Goal: Task Accomplishment & Management: Use online tool/utility

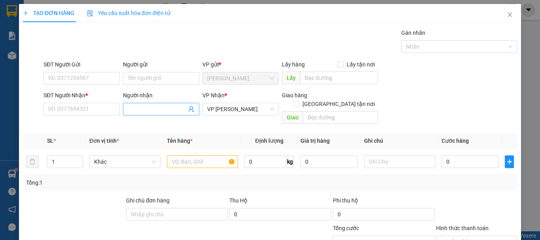
click at [146, 107] on input "Người nhận" at bounding box center [157, 109] width 59 height 9
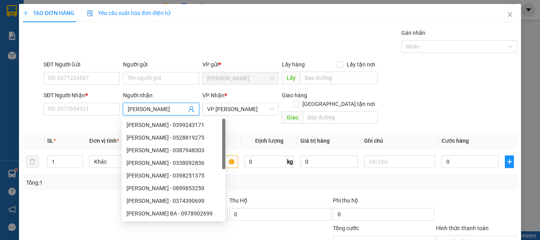
scroll to position [0, 6]
type input "[PERSON_NAME]"
click at [92, 105] on input "SĐT Người Nhận *" at bounding box center [82, 109] width 76 height 13
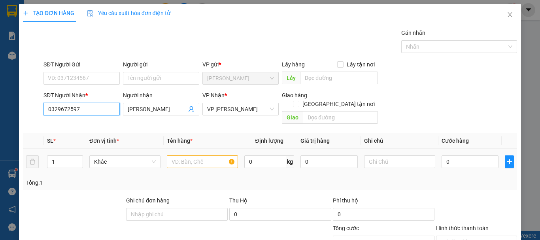
type input "0329672597"
click at [204, 155] on input "text" at bounding box center [202, 161] width 71 height 13
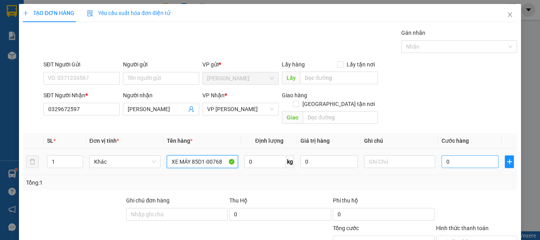
type input "XE MÁY 85D1-00768"
click at [476, 155] on input "0" at bounding box center [470, 161] width 57 height 13
type input "3"
type input "30"
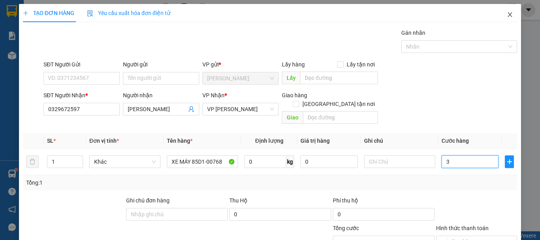
type input "30"
type input "300"
type input "3.000"
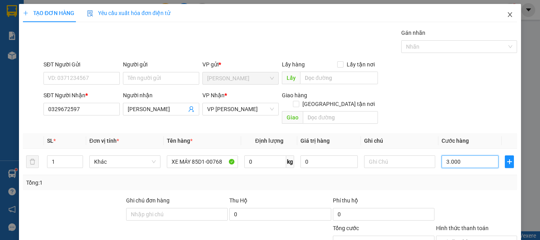
type input "30.000"
type input "300.000"
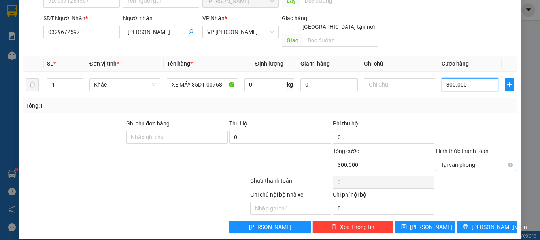
click at [474, 159] on span "Tại văn phòng" at bounding box center [477, 165] width 72 height 12
type input "300.000"
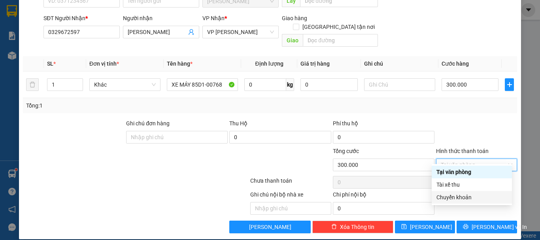
click at [468, 197] on div "Chuyển khoản" at bounding box center [472, 197] width 71 height 9
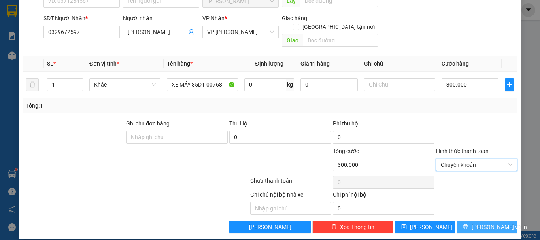
click at [473, 221] on button "[PERSON_NAME] và In" at bounding box center [487, 227] width 61 height 13
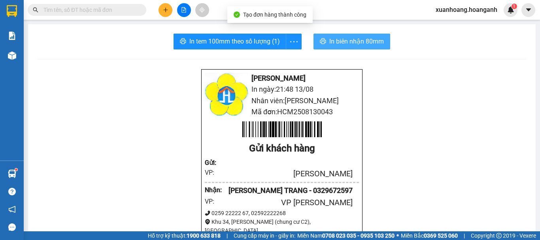
click at [351, 44] on span "In biên nhận 80mm" at bounding box center [357, 41] width 55 height 10
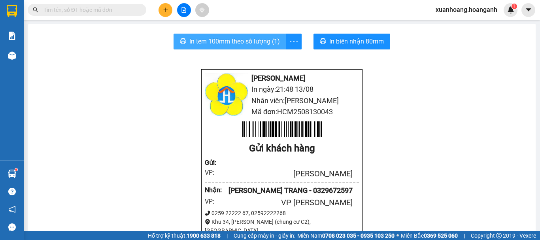
click at [256, 48] on button "In tem 100mm theo số lượng (1)" at bounding box center [230, 42] width 113 height 16
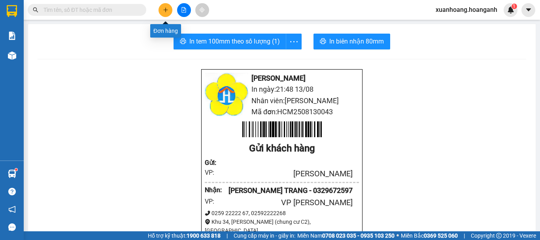
click at [168, 12] on icon "plus" at bounding box center [166, 10] width 6 height 6
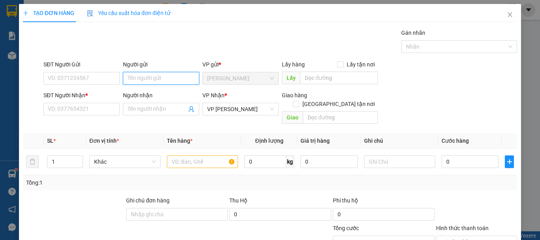
click at [158, 77] on input "Người gửi" at bounding box center [161, 78] width 76 height 13
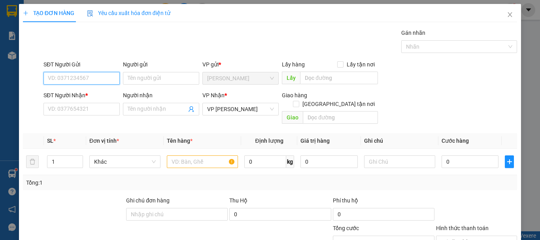
click at [94, 83] on input "SĐT Người Gửi" at bounding box center [82, 78] width 76 height 13
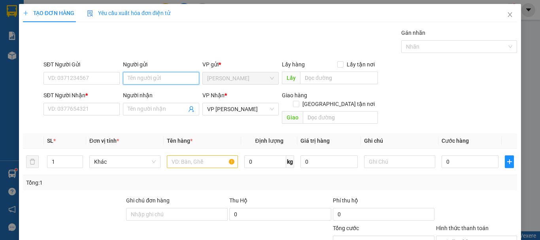
click at [135, 76] on input "Người gửi" at bounding box center [161, 78] width 76 height 13
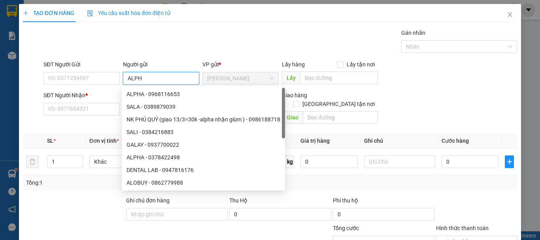
type input "ALPHA"
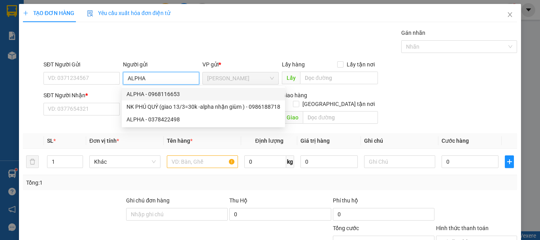
click at [145, 95] on div "ALPHA - 0968116653" at bounding box center [204, 94] width 154 height 9
type input "0968116653"
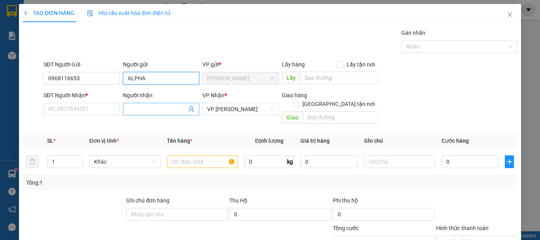
type input "ALPHA"
click at [155, 113] on input "Người nhận" at bounding box center [157, 109] width 59 height 9
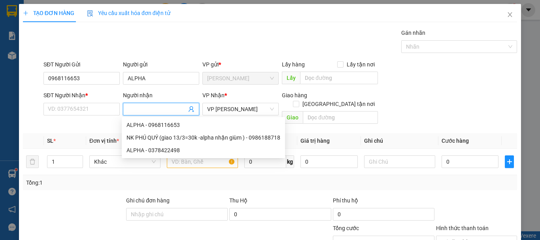
click at [85, 102] on div "SĐT Người Nhận *" at bounding box center [82, 97] width 76 height 12
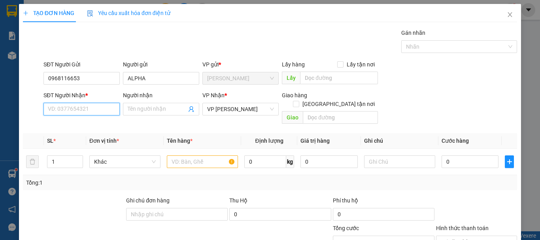
click at [87, 109] on input "SĐT Người Nhận *" at bounding box center [82, 109] width 76 height 13
click at [95, 128] on div "0947575247 - [PERSON_NAME]" at bounding box center [87, 125] width 78 height 9
type input "0947575247"
type input "VƯƠNG"
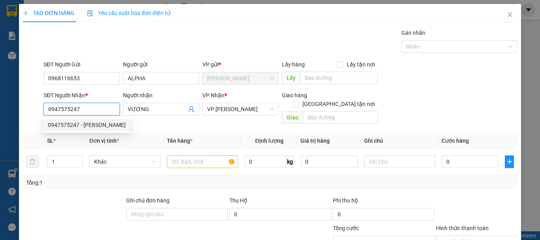
type input "30.000"
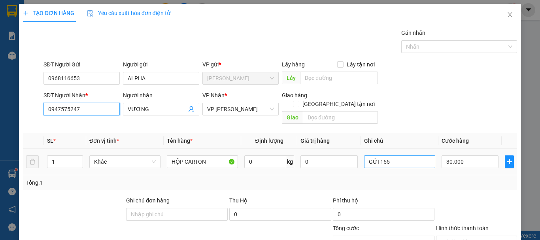
type input "0947575247"
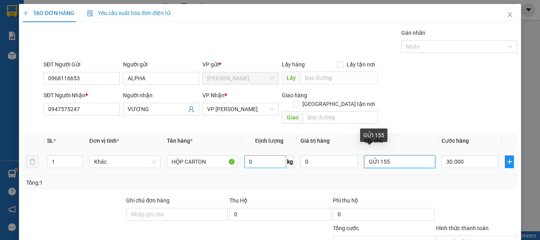
drag, startPoint x: 412, startPoint y: 154, endPoint x: 281, endPoint y: 155, distance: 131.0
click at [281, 155] on tr "1 Khác HỘP CARTON 0 kg 0 GỬI 155 30.000" at bounding box center [270, 162] width 495 height 27
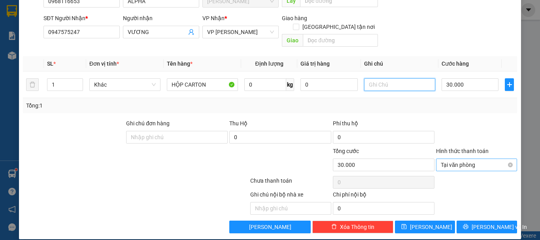
click at [463, 159] on span "Tại văn phòng" at bounding box center [477, 165] width 72 height 12
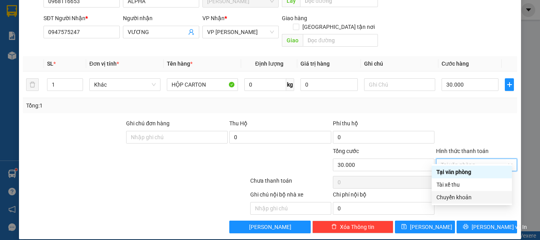
click at [457, 199] on div "Chuyển khoản" at bounding box center [472, 197] width 71 height 9
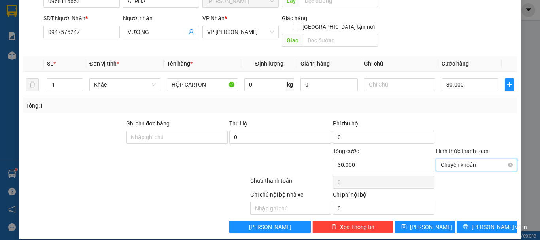
click at [453, 160] on span "Chuyển khoản" at bounding box center [477, 165] width 72 height 12
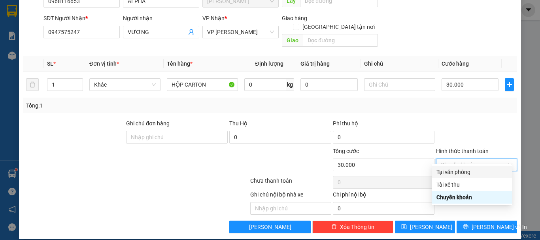
click at [456, 169] on div "Tại văn phòng" at bounding box center [472, 172] width 71 height 9
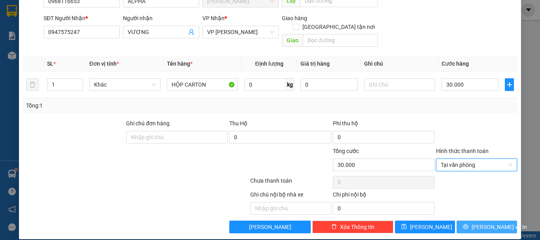
click at [480, 224] on button "[PERSON_NAME] và In" at bounding box center [487, 227] width 61 height 13
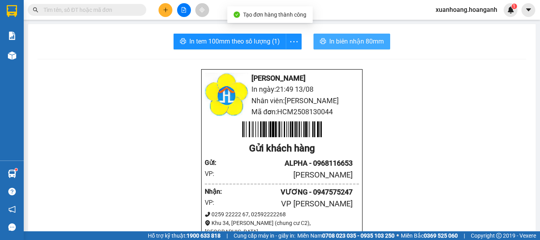
click at [364, 44] on span "In biên nhận 80mm" at bounding box center [357, 41] width 55 height 10
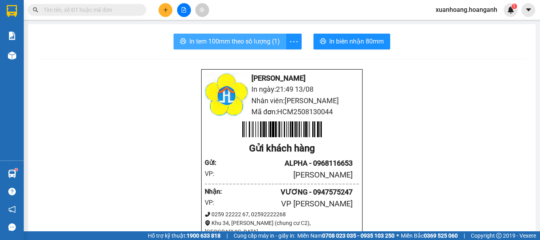
click at [252, 42] on span "In tem 100mm theo số lượng (1)" at bounding box center [235, 41] width 91 height 10
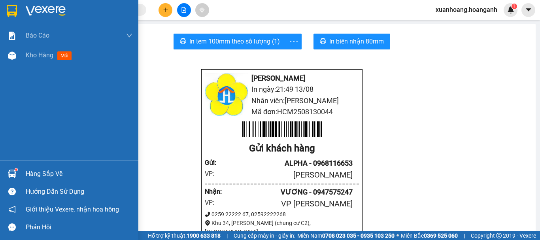
click at [16, 13] on img at bounding box center [12, 11] width 10 height 12
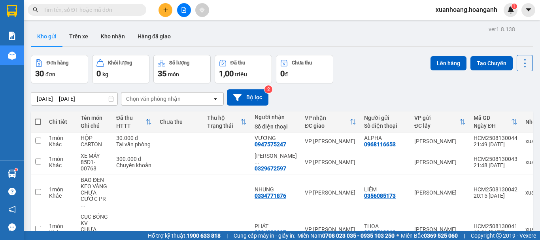
click at [36, 123] on span at bounding box center [38, 122] width 6 height 6
click at [38, 118] on input "checkbox" at bounding box center [38, 118] width 0 height 0
checkbox input "true"
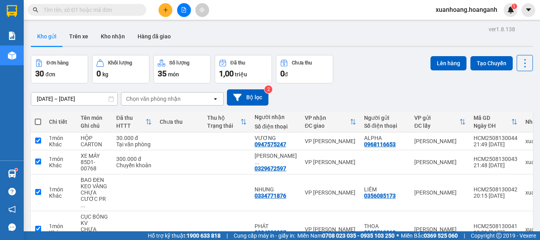
checkbox input "true"
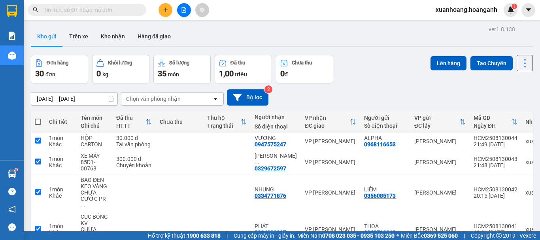
checkbox input "true"
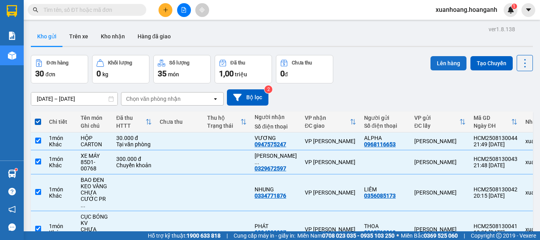
click at [445, 68] on button "Lên hàng" at bounding box center [449, 63] width 36 height 14
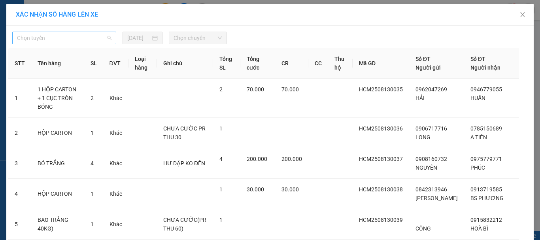
click at [94, 40] on span "Chọn tuyến" at bounding box center [64, 38] width 95 height 12
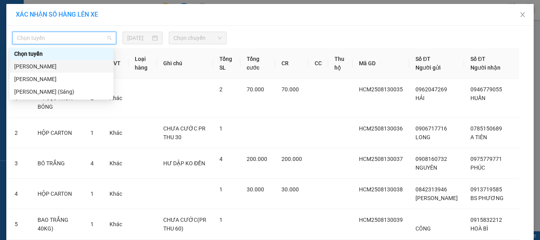
click at [82, 63] on div "[PERSON_NAME]" at bounding box center [61, 66] width 95 height 9
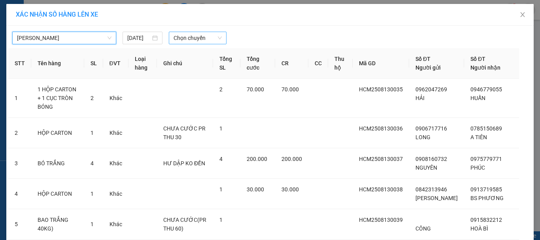
click at [195, 40] on span "Chọn chuyến" at bounding box center [198, 38] width 49 height 12
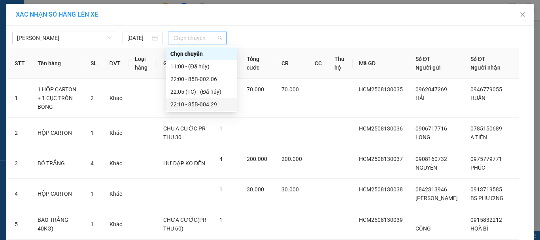
click at [201, 106] on div "22:10 - 85B-004.29" at bounding box center [202, 104] width 62 height 9
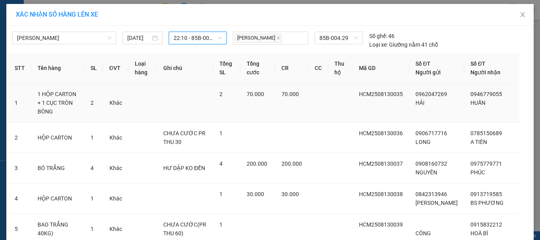
scroll to position [223, 0]
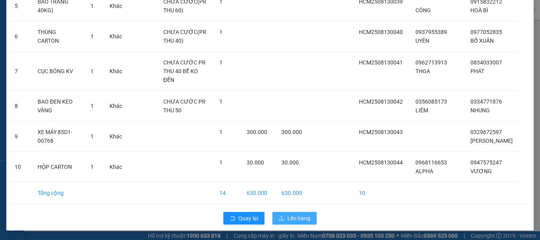
click at [288, 221] on span "Lên hàng" at bounding box center [299, 218] width 23 height 9
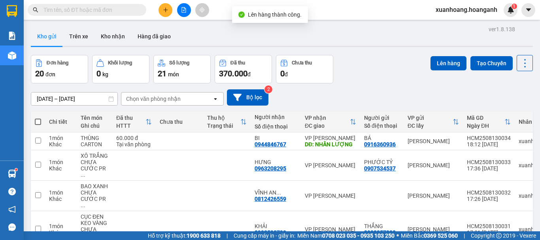
click at [37, 123] on span at bounding box center [38, 122] width 6 height 6
click at [38, 118] on input "checkbox" at bounding box center [38, 118] width 0 height 0
checkbox input "true"
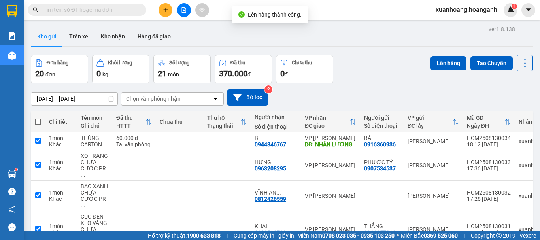
checkbox input "true"
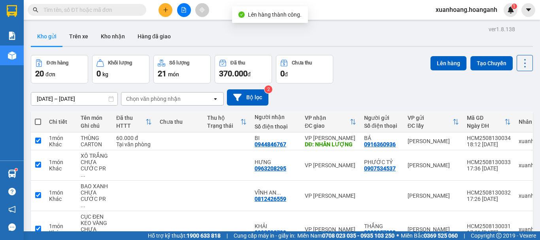
checkbox input "true"
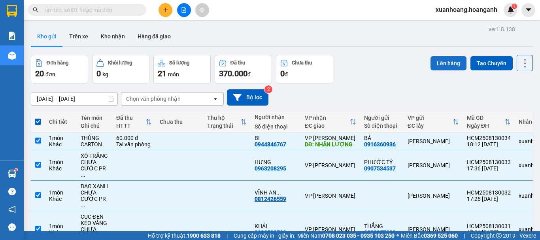
click at [432, 64] on button "Lên hàng" at bounding box center [449, 63] width 36 height 14
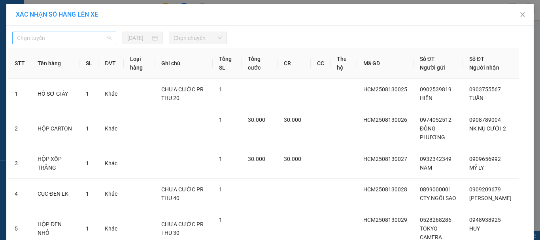
click at [72, 39] on span "Chọn tuyến" at bounding box center [64, 38] width 95 height 12
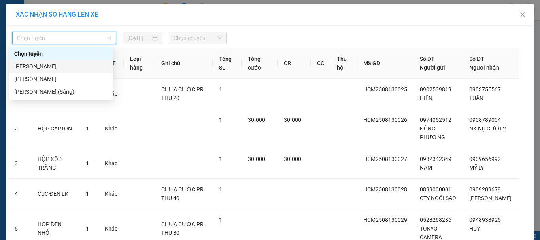
click at [76, 64] on div "[PERSON_NAME]" at bounding box center [61, 66] width 95 height 9
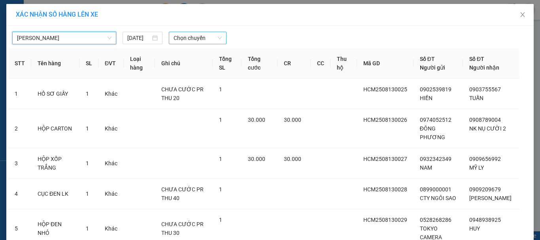
click at [204, 42] on span "Chọn chuyến" at bounding box center [198, 38] width 49 height 12
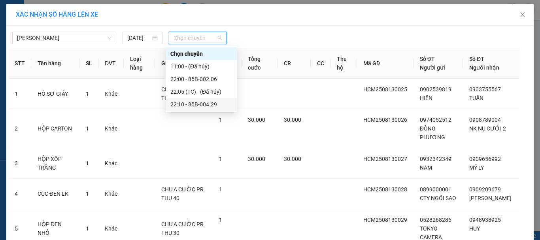
click at [200, 109] on div "22:10 - 85B-004.29" at bounding box center [201, 104] width 71 height 13
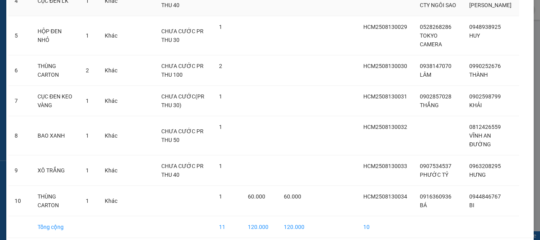
scroll to position [241, 0]
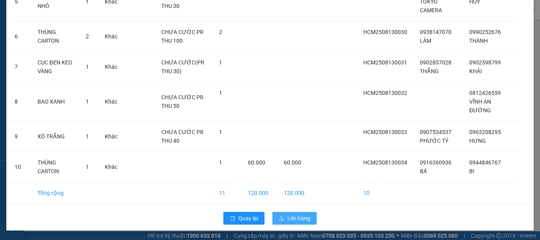
click at [303, 218] on span "Lên hàng" at bounding box center [299, 218] width 23 height 9
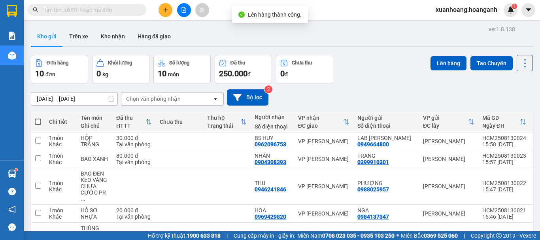
click at [38, 121] on span at bounding box center [38, 122] width 6 height 6
click at [38, 118] on input "checkbox" at bounding box center [38, 118] width 0 height 0
checkbox input "true"
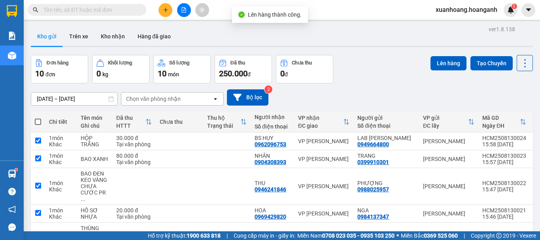
checkbox input "true"
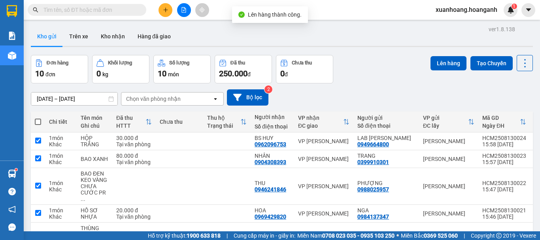
checkbox input "true"
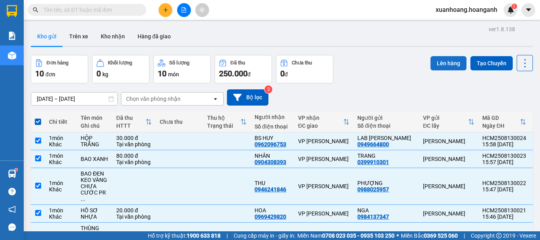
click at [445, 70] on button "Lên hàng" at bounding box center [449, 63] width 36 height 14
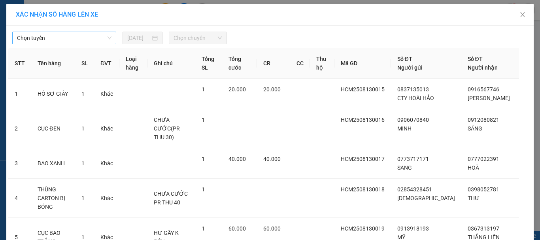
click at [79, 43] on span "Chọn tuyến" at bounding box center [64, 38] width 95 height 12
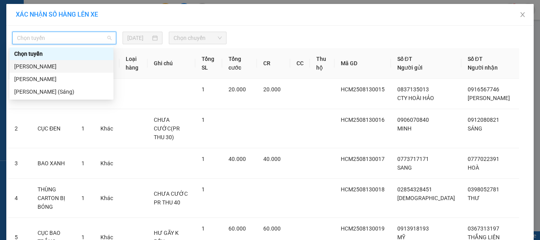
click at [83, 64] on div "[PERSON_NAME]" at bounding box center [61, 66] width 95 height 9
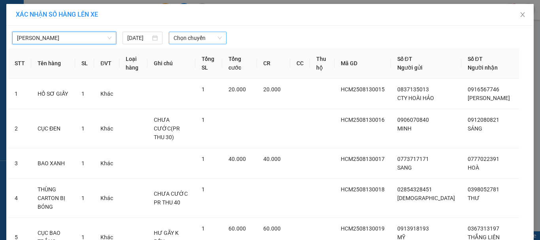
click at [206, 32] on span "Chọn chuyến" at bounding box center [198, 38] width 49 height 12
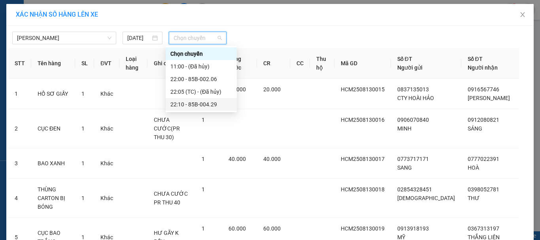
click at [204, 103] on div "22:10 - 85B-004.29" at bounding box center [202, 104] width 62 height 9
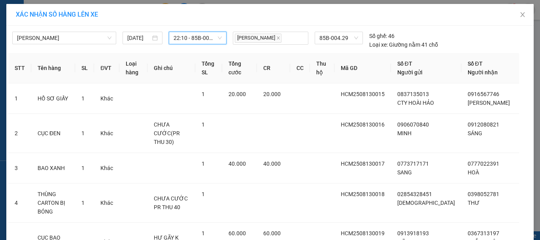
scroll to position [223, 0]
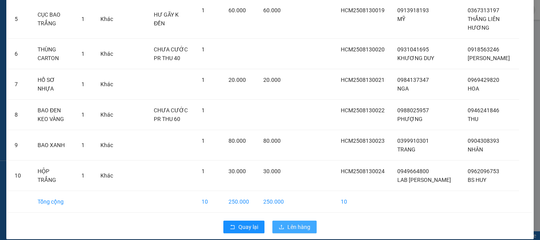
click at [300, 223] on span "Lên hàng" at bounding box center [299, 227] width 23 height 9
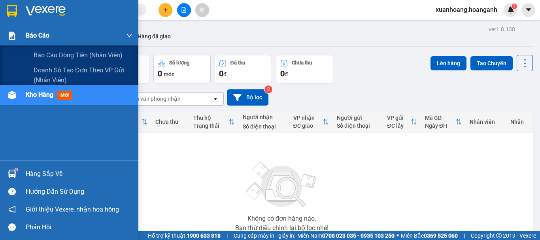
drag, startPoint x: 47, startPoint y: 40, endPoint x: 51, endPoint y: 40, distance: 4.0
click at [48, 40] on span "Báo cáo" at bounding box center [38, 35] width 24 height 10
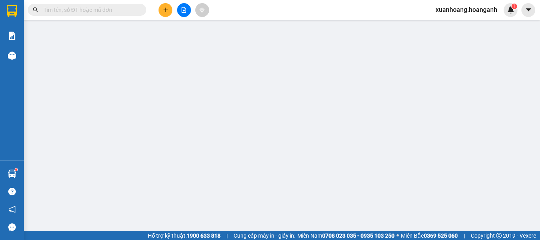
click at [182, 11] on icon "file-add" at bounding box center [184, 10] width 6 height 6
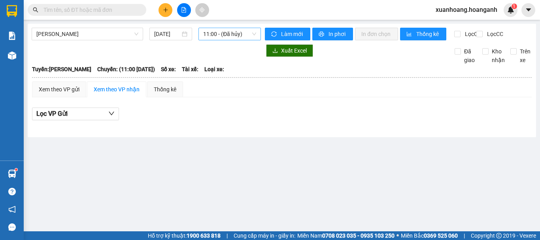
click at [241, 31] on span "11:00 - (Đã hủy)" at bounding box center [229, 34] width 53 height 12
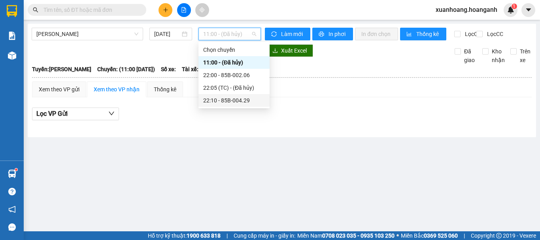
click at [229, 100] on div "22:10 - 85B-004.29" at bounding box center [234, 100] width 62 height 9
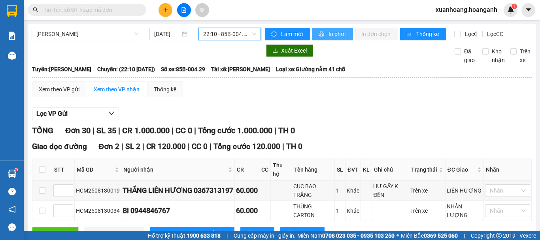
click at [332, 31] on span "In phơi" at bounding box center [338, 34] width 18 height 9
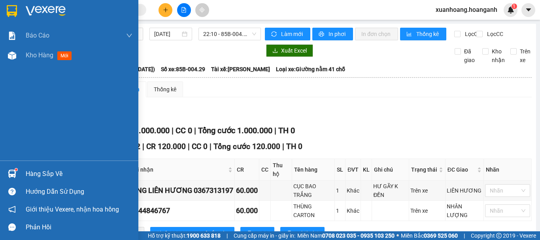
click at [9, 11] on img at bounding box center [12, 11] width 10 height 12
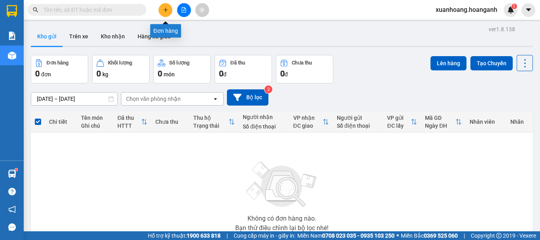
click at [165, 13] on button at bounding box center [166, 10] width 14 height 14
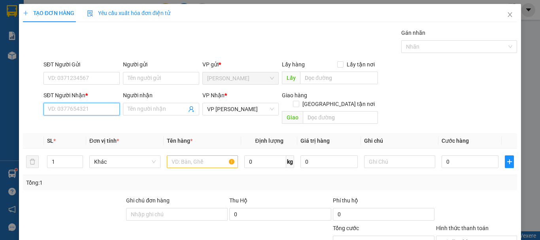
click at [99, 109] on input "SĐT Người Nhận *" at bounding box center [82, 109] width 76 height 13
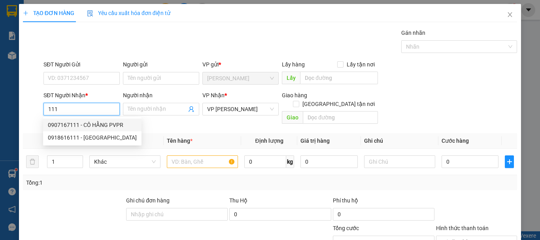
click at [105, 127] on div "0907167111 - CÔ HẰNG PVPR" at bounding box center [92, 125] width 89 height 9
type input "0907167111"
type input "CÔ HẰNG PVPR"
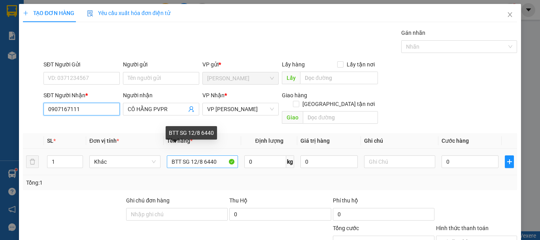
type input "0907167111"
click at [195, 155] on input "BTT SG 12/8 6440" at bounding box center [202, 161] width 71 height 13
click at [216, 155] on input "BTT SG 13/8 6440" at bounding box center [202, 161] width 71 height 13
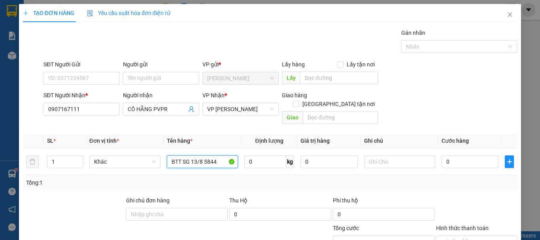
scroll to position [77, 0]
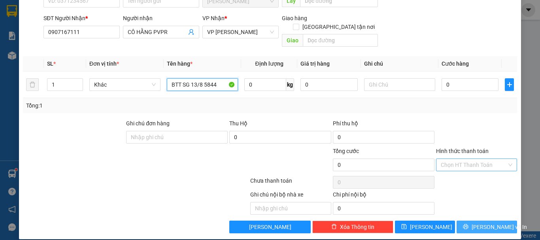
type input "BTT SG 13/8 5844"
click at [487, 223] on span "[PERSON_NAME] và In" at bounding box center [499, 227] width 55 height 9
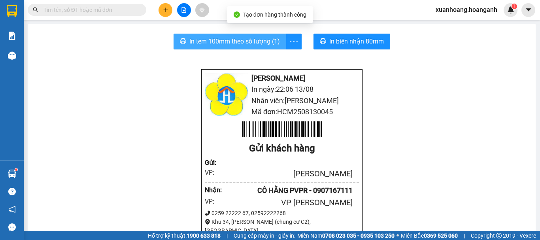
click at [256, 40] on span "In tem 100mm theo số lượng (1)" at bounding box center [235, 41] width 91 height 10
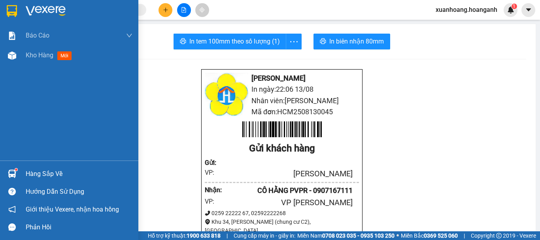
click at [14, 8] on img at bounding box center [12, 11] width 10 height 12
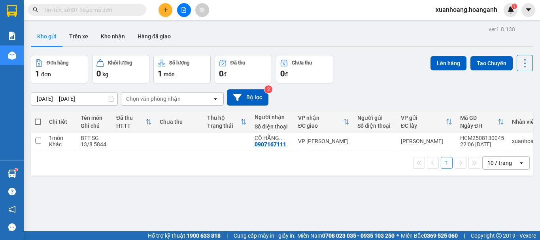
click at [38, 122] on span at bounding box center [38, 122] width 6 height 6
click at [38, 118] on input "checkbox" at bounding box center [38, 118] width 0 height 0
checkbox input "true"
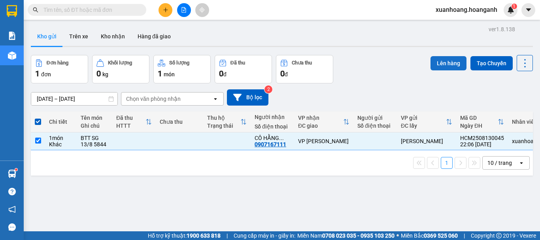
click at [451, 62] on button "Lên hàng" at bounding box center [449, 63] width 36 height 14
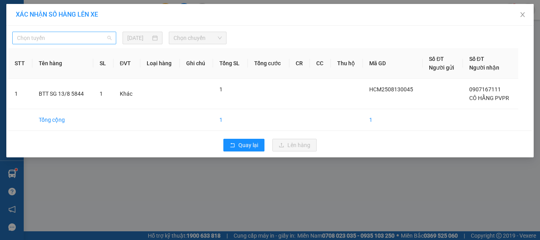
click at [85, 38] on span "Chọn tuyến" at bounding box center [64, 38] width 95 height 12
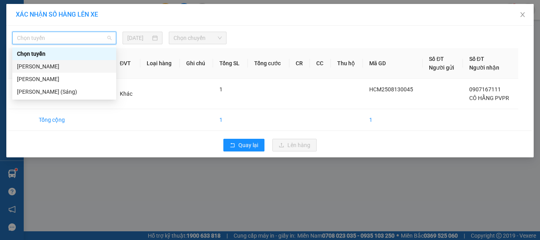
click at [83, 67] on div "[PERSON_NAME]" at bounding box center [64, 66] width 95 height 9
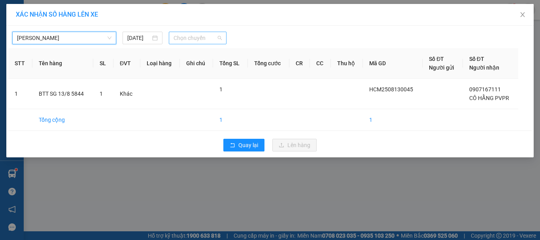
click at [201, 37] on span "Chọn chuyến" at bounding box center [198, 38] width 49 height 12
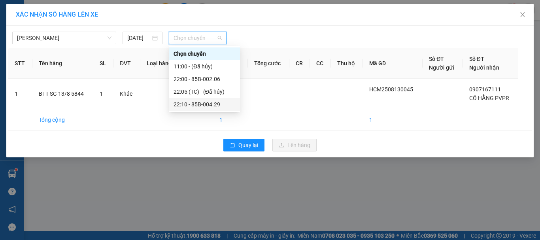
click at [202, 100] on div "22:10 - 85B-004.29" at bounding box center [205, 104] width 62 height 9
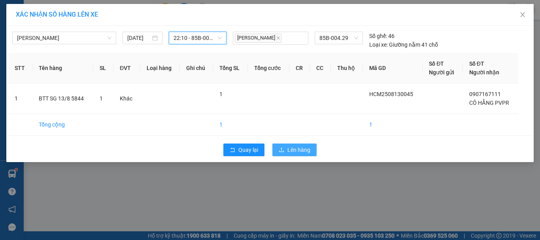
click at [289, 147] on span "Lên hàng" at bounding box center [299, 150] width 23 height 9
